Goal: Find contact information: Find contact information

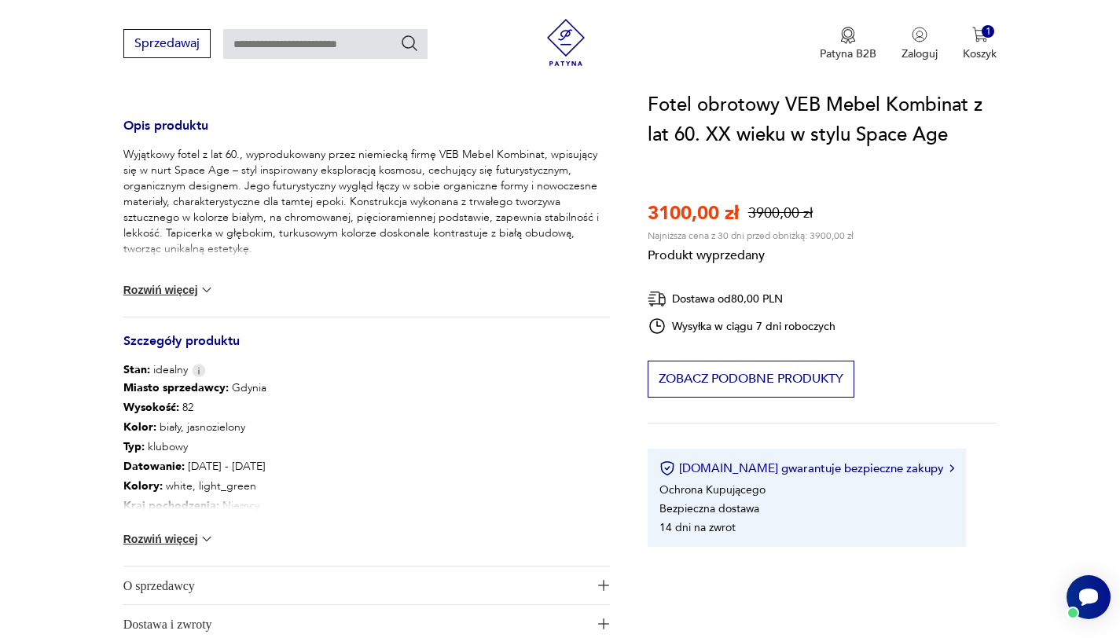
scroll to position [611, 0]
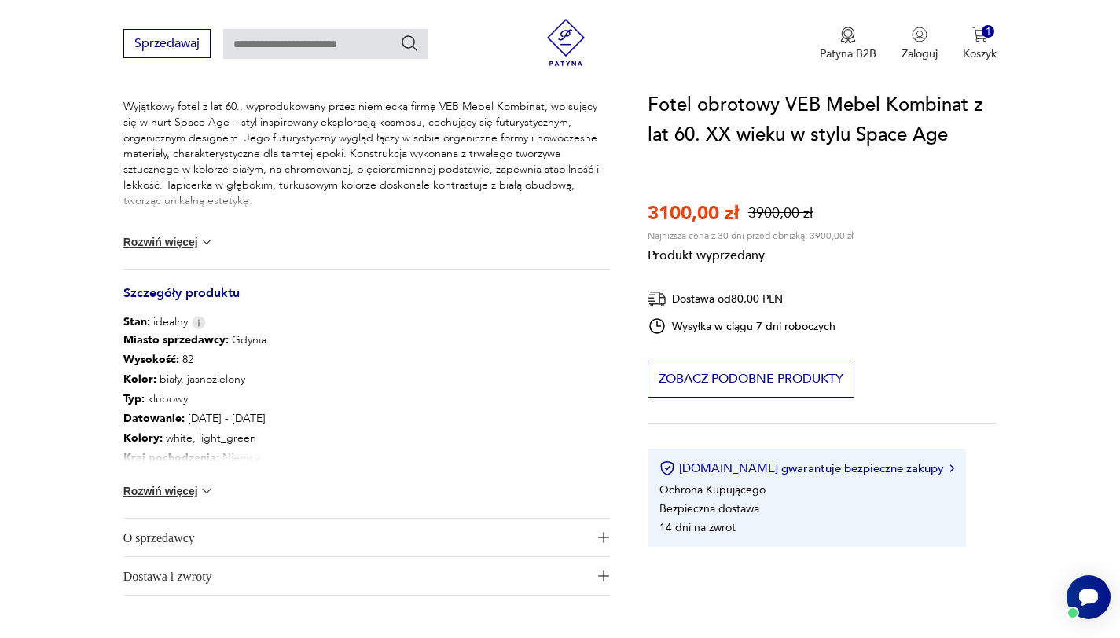
click at [188, 526] on span "O sprzedawcy" at bounding box center [355, 538] width 465 height 38
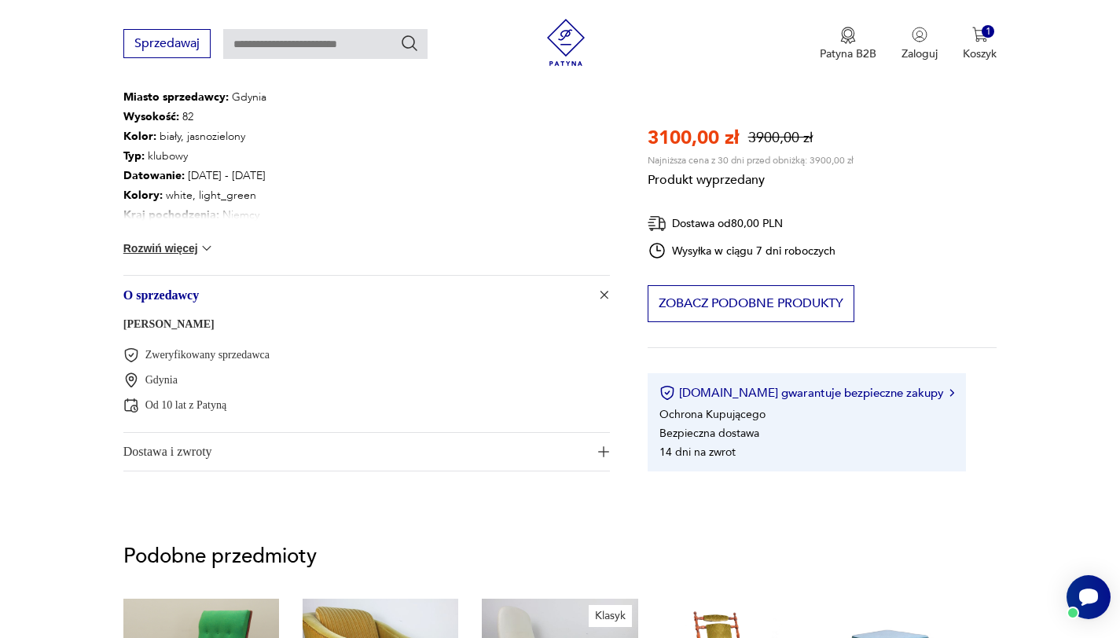
scroll to position [859, 0]
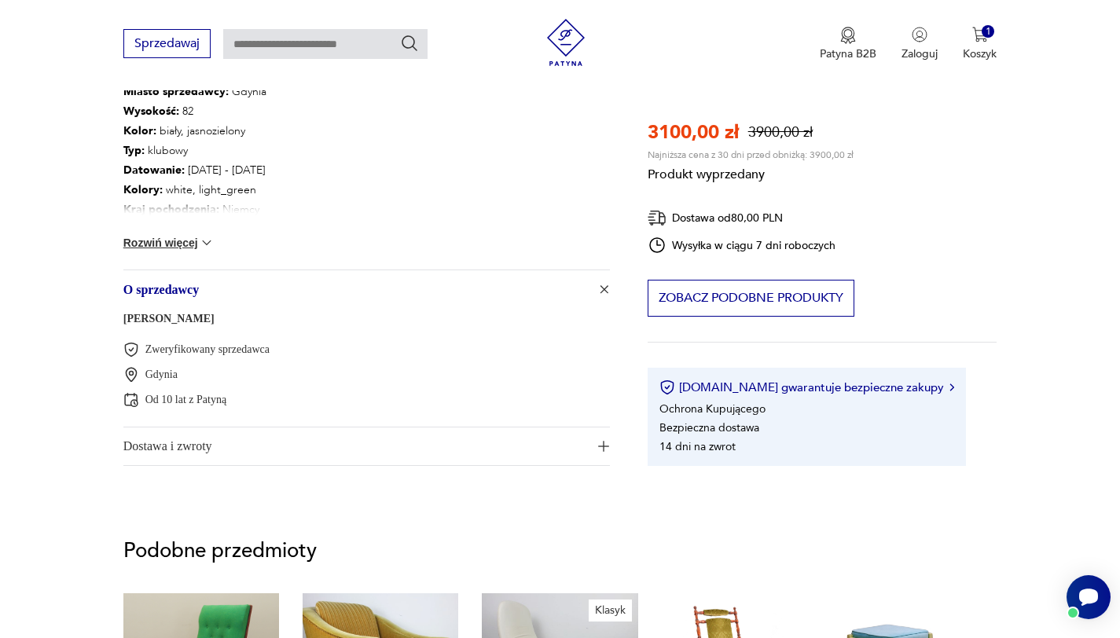
drag, startPoint x: 220, startPoint y: 322, endPoint x: 131, endPoint y: 311, distance: 89.5
click at [131, 311] on div "[PERSON_NAME] Zweryfikowany sprzedawca Gdynia Od 10 lat z Patyną" at bounding box center [366, 367] width 487 height 119
click at [221, 321] on div "[PERSON_NAME] Zweryfikowany sprzedawca Gdynia Od 10 lat z Patyną" at bounding box center [366, 367] width 487 height 119
drag, startPoint x: 219, startPoint y: 321, endPoint x: 114, endPoint y: 307, distance: 105.5
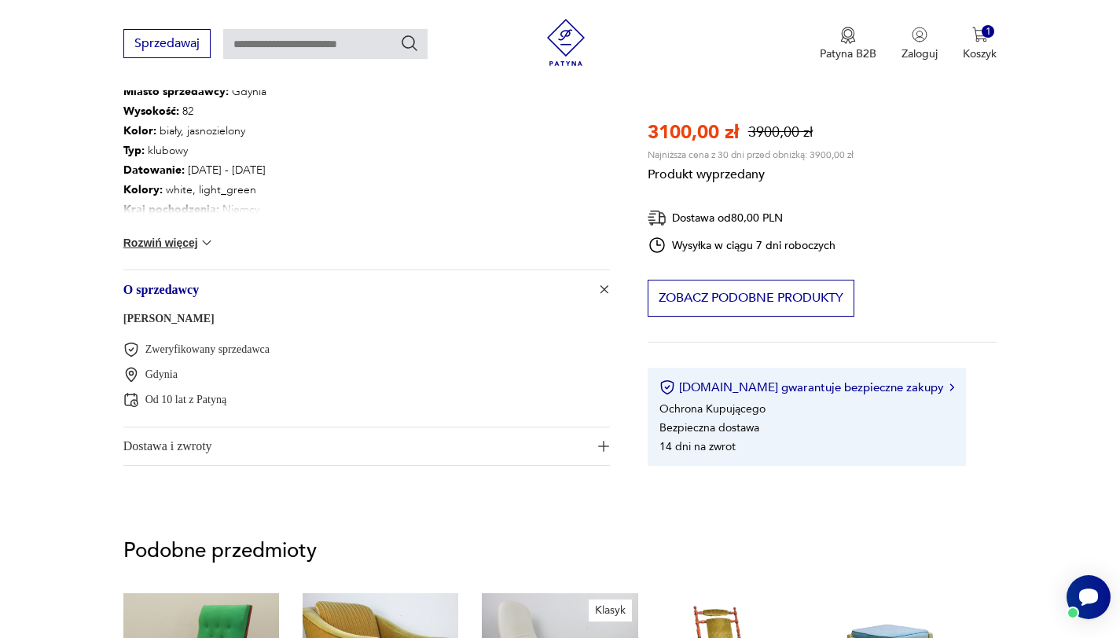
copy div "[PERSON_NAME]"
click at [208, 326] on div "[PERSON_NAME] Zweryfikowany sprzedawca Gdynia Od 10 lat z Patyną" at bounding box center [366, 367] width 487 height 119
click at [216, 320] on div "[PERSON_NAME] Zweryfikowany sprzedawca Gdynia Od 10 lat z Patyną" at bounding box center [366, 367] width 487 height 119
drag, startPoint x: 216, startPoint y: 320, endPoint x: 157, endPoint y: 320, distance: 59.0
click at [157, 320] on div "[PERSON_NAME] Zweryfikowany sprzedawca Gdynia Od 10 lat z Patyną" at bounding box center [366, 367] width 487 height 119
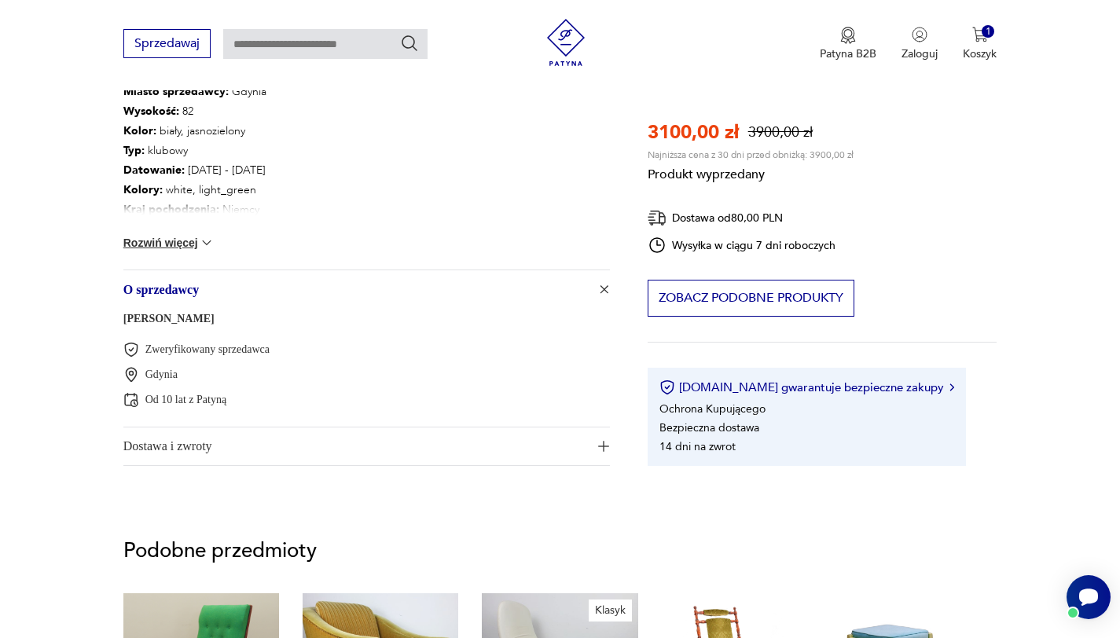
copy link "Bochińska"
